Goal: Information Seeking & Learning: Learn about a topic

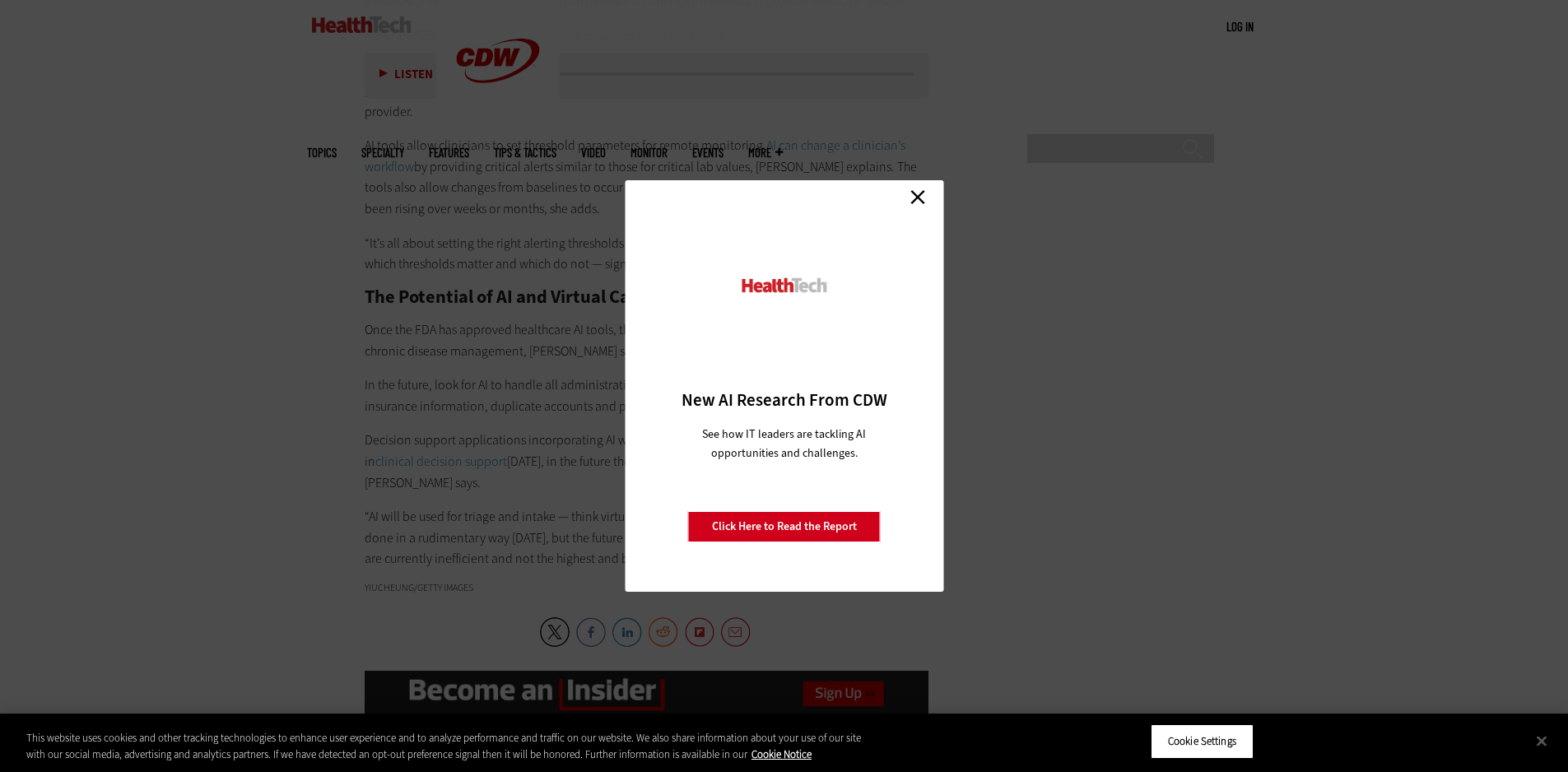
scroll to position [3128, 0]
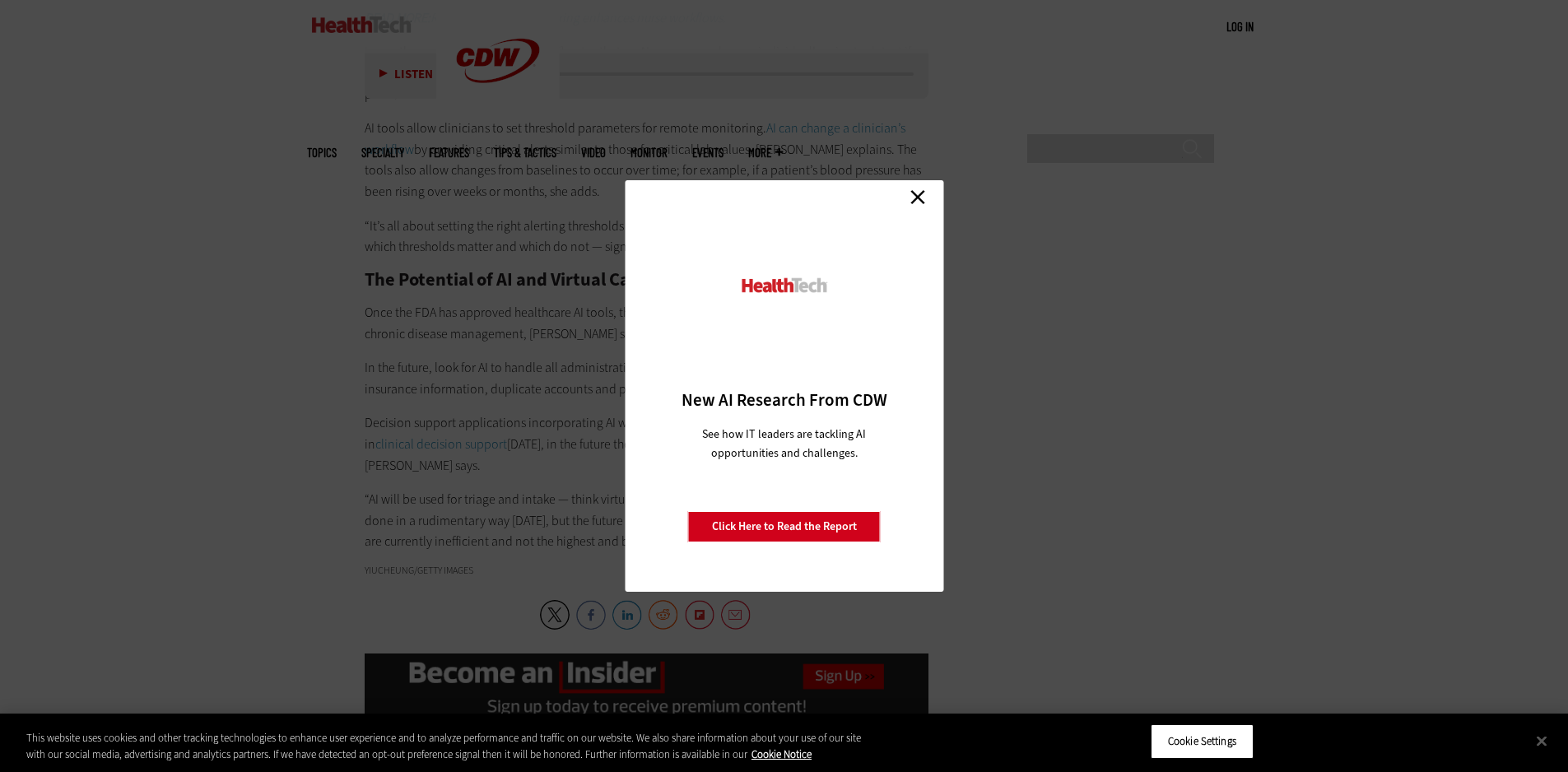
click at [825, 527] on link "Click Here to Read the Report" at bounding box center [784, 526] width 192 height 31
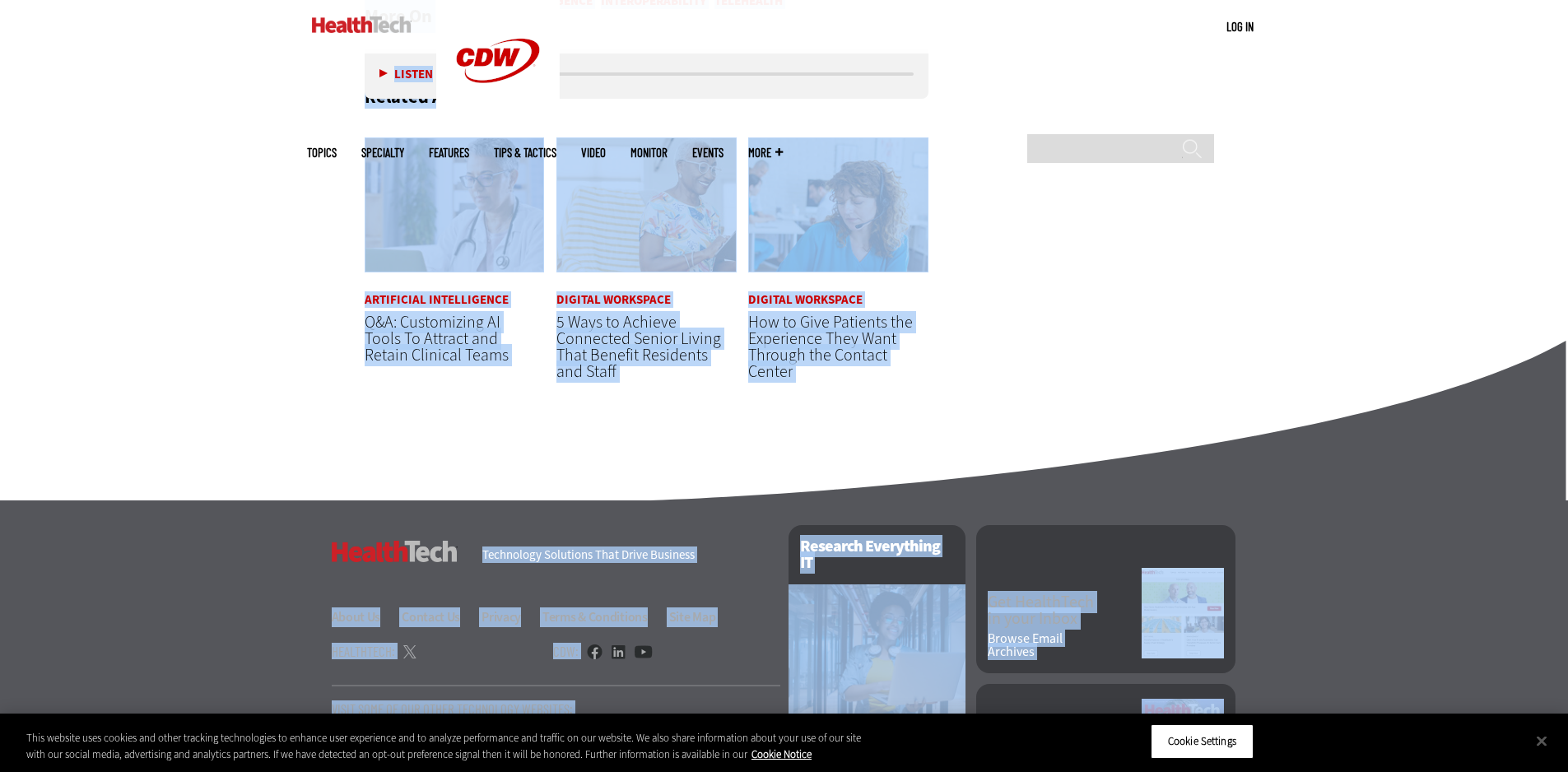
scroll to position [4019, 0]
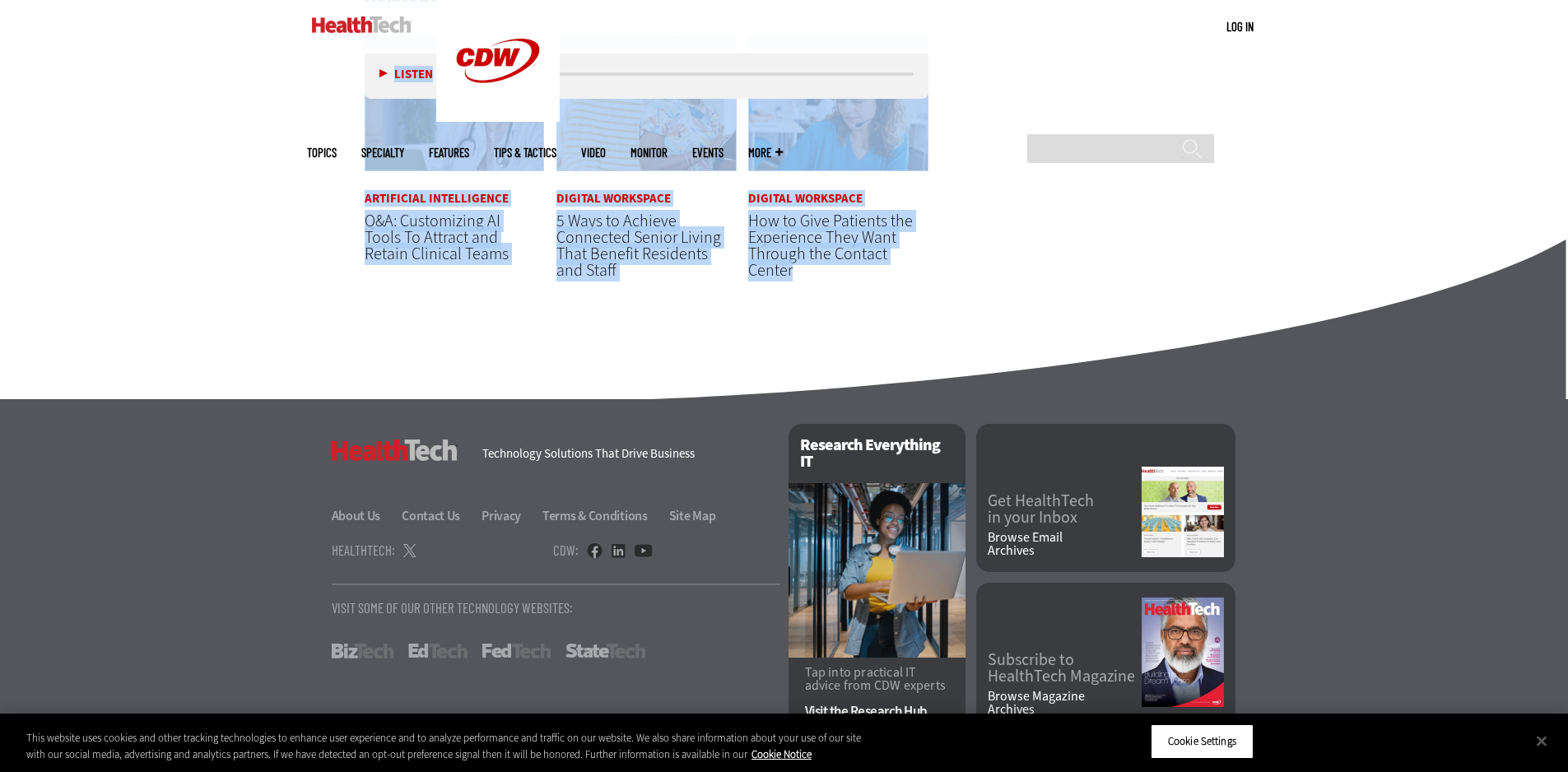
drag, startPoint x: 361, startPoint y: 511, endPoint x: 823, endPoint y: 267, distance: 522.5
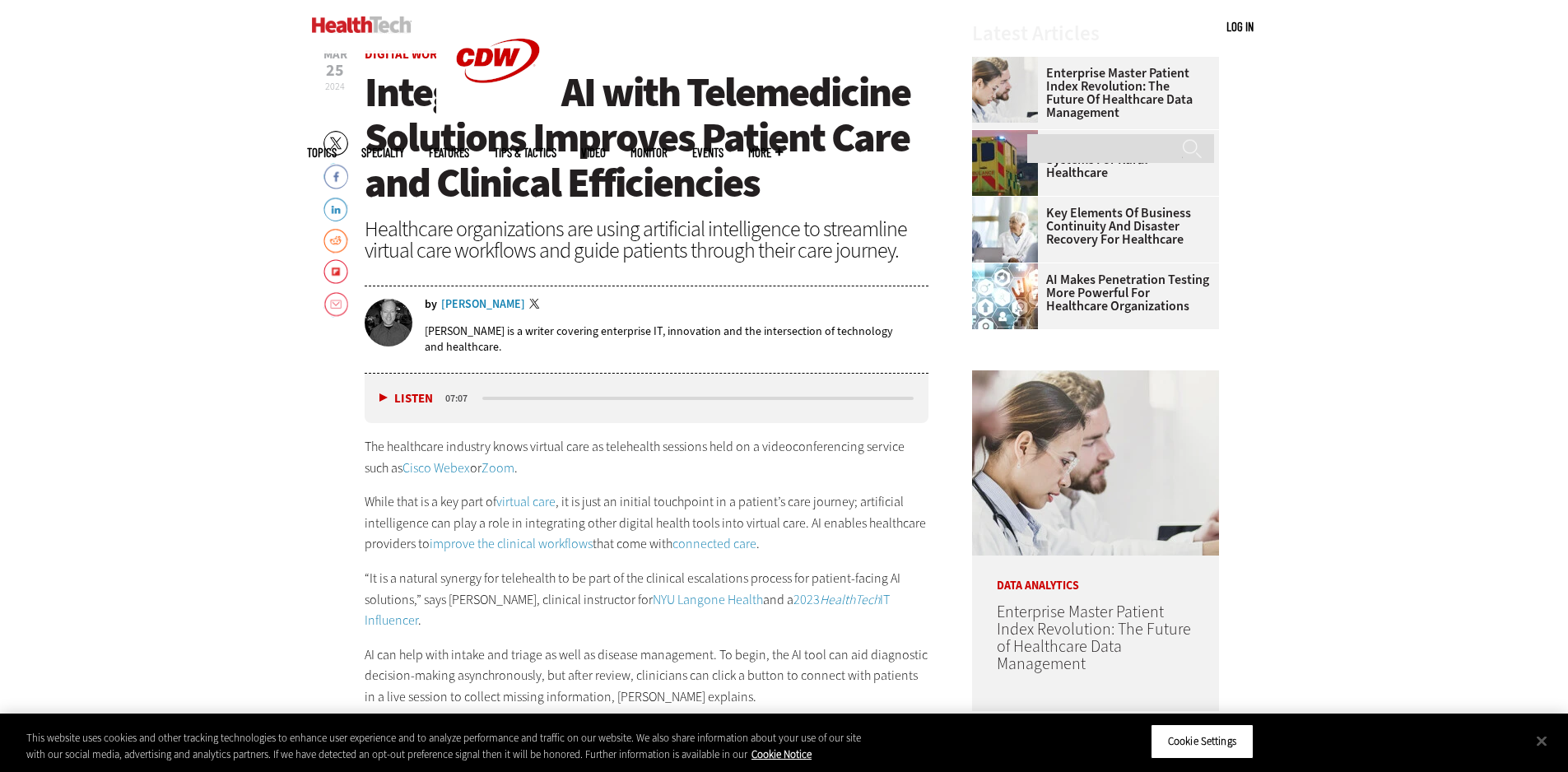
scroll to position [749, 0]
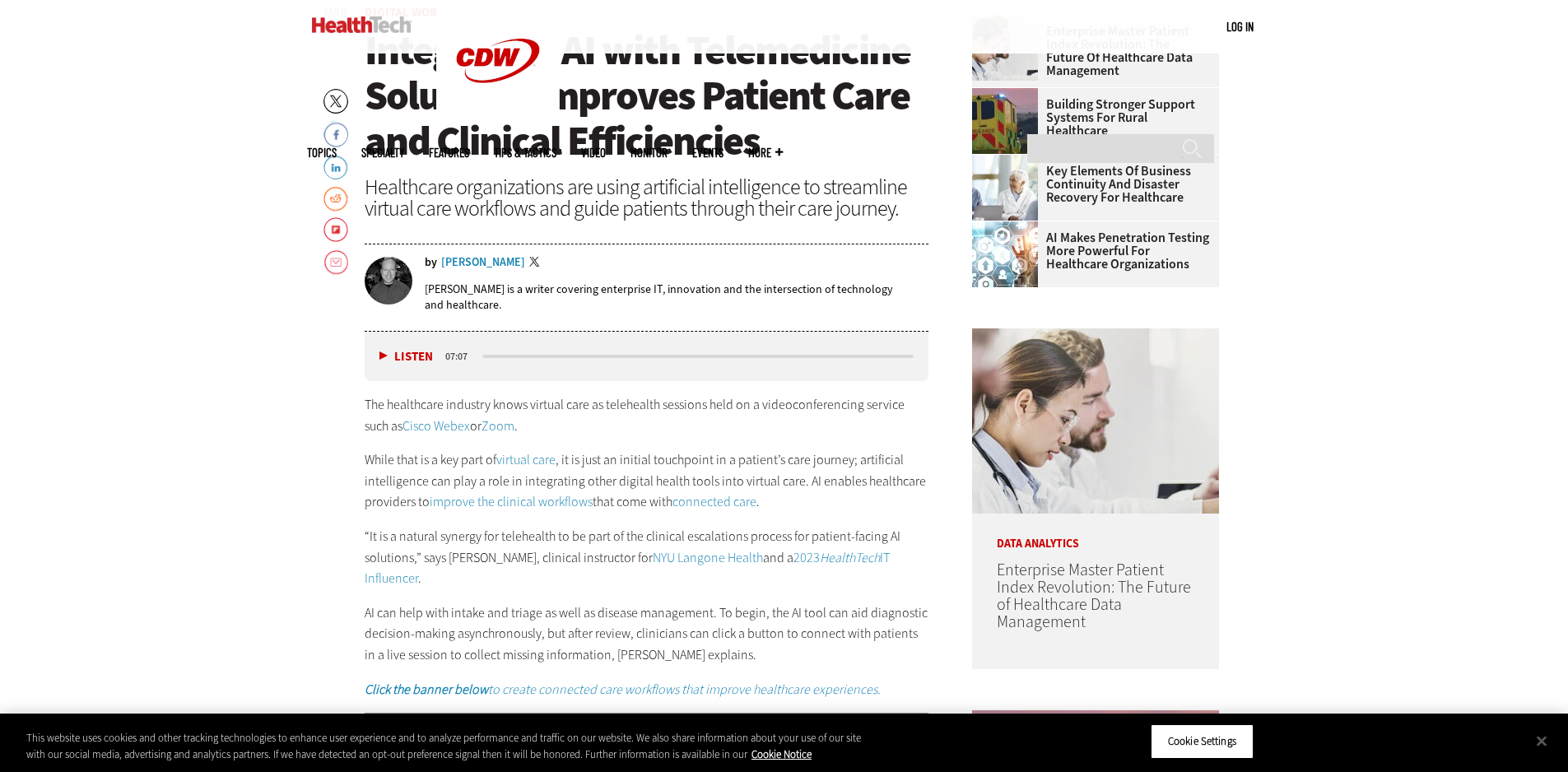
click at [389, 357] on button "Listen" at bounding box center [406, 357] width 53 height 12
click at [379, 353] on button "Pause" at bounding box center [404, 357] width 51 height 12
drag, startPoint x: 505, startPoint y: 370, endPoint x: 422, endPoint y: 379, distance: 83.5
click at [422, 379] on div "Listen Pause 07:06" at bounding box center [647, 356] width 565 height 49
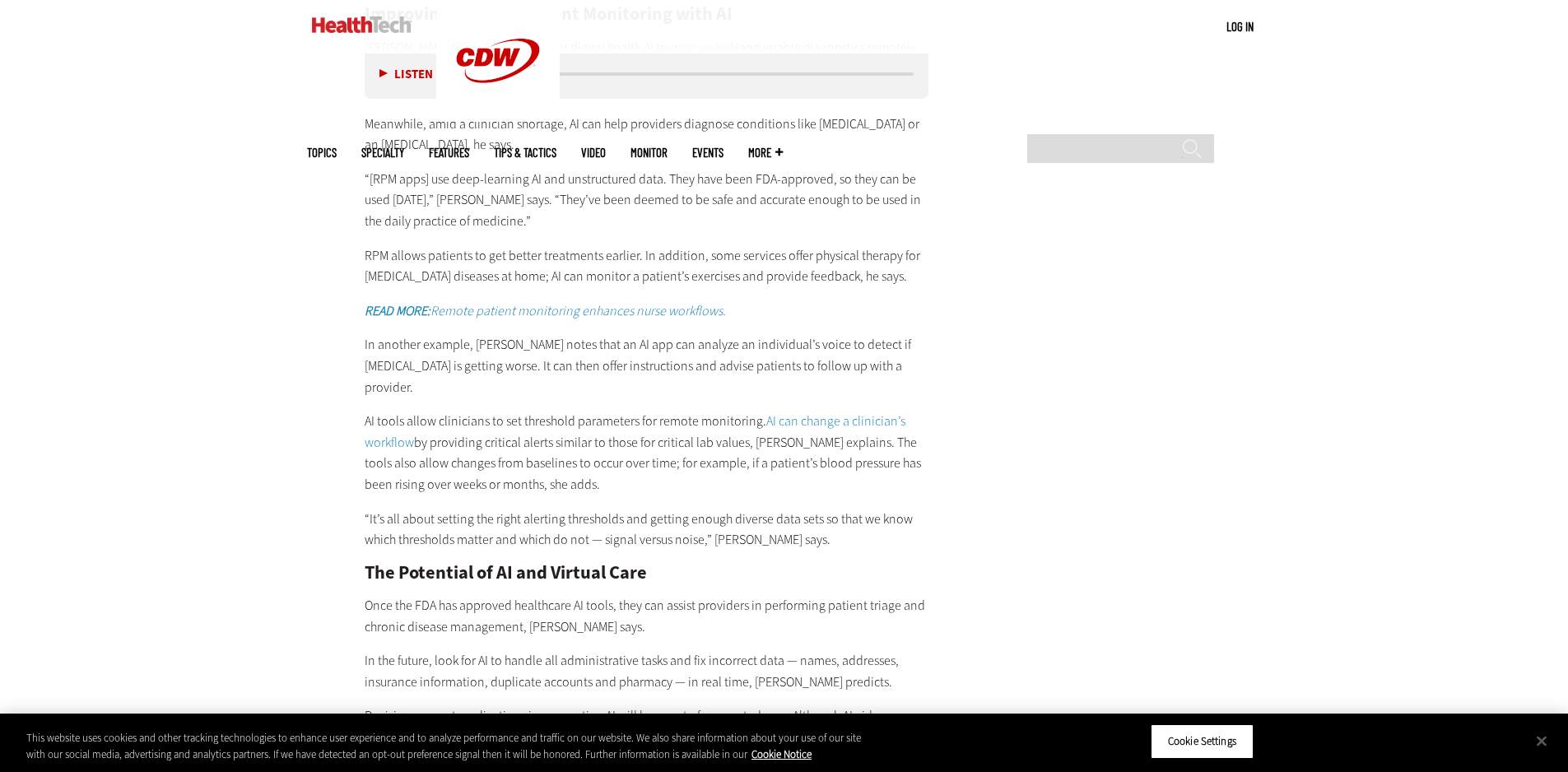
scroll to position [3219, 0]
